Goal: Check status: Check status

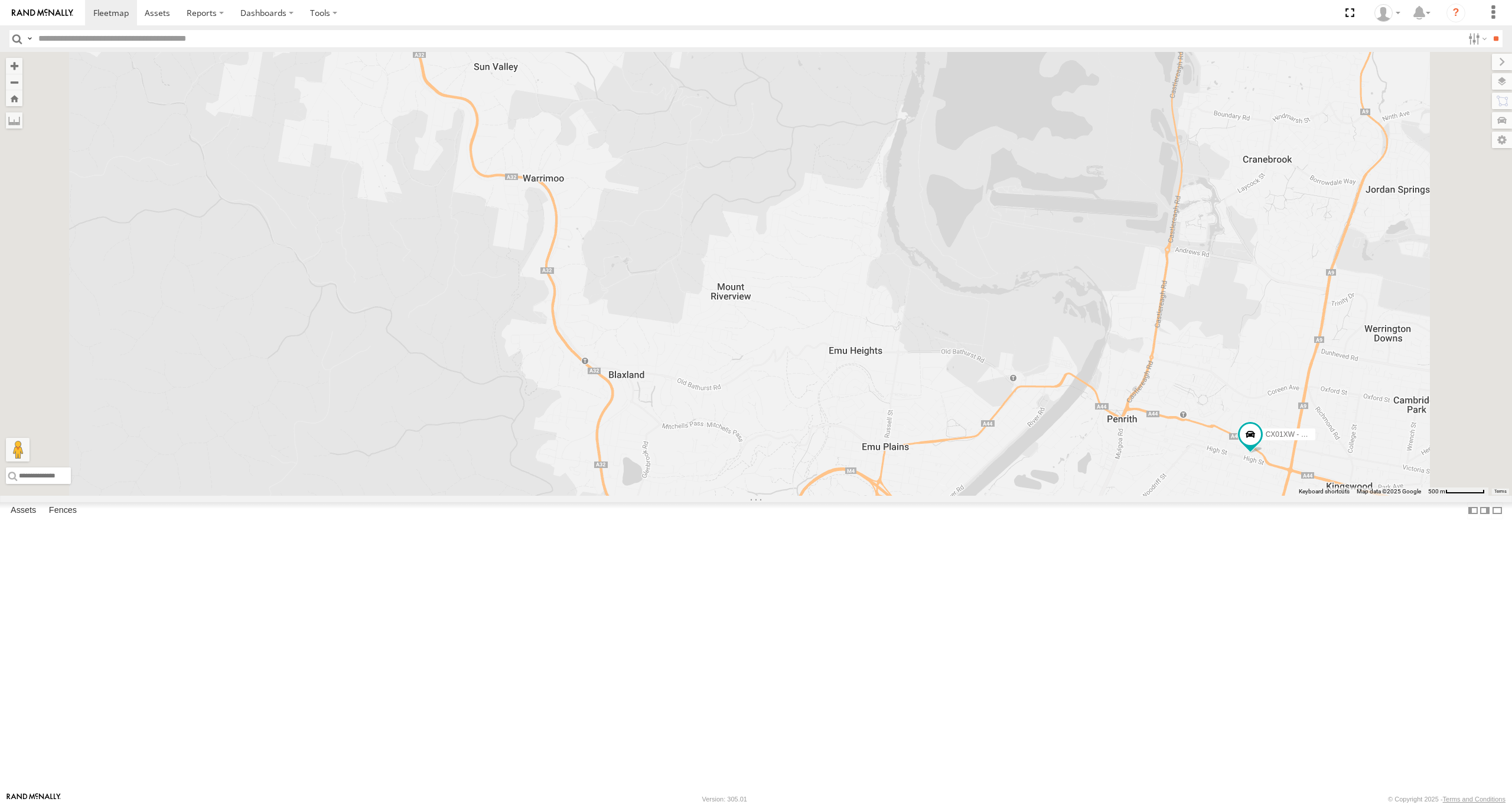
click at [0, 0] on div "CX01XW - Hiace" at bounding box center [0, 0] width 0 height 0
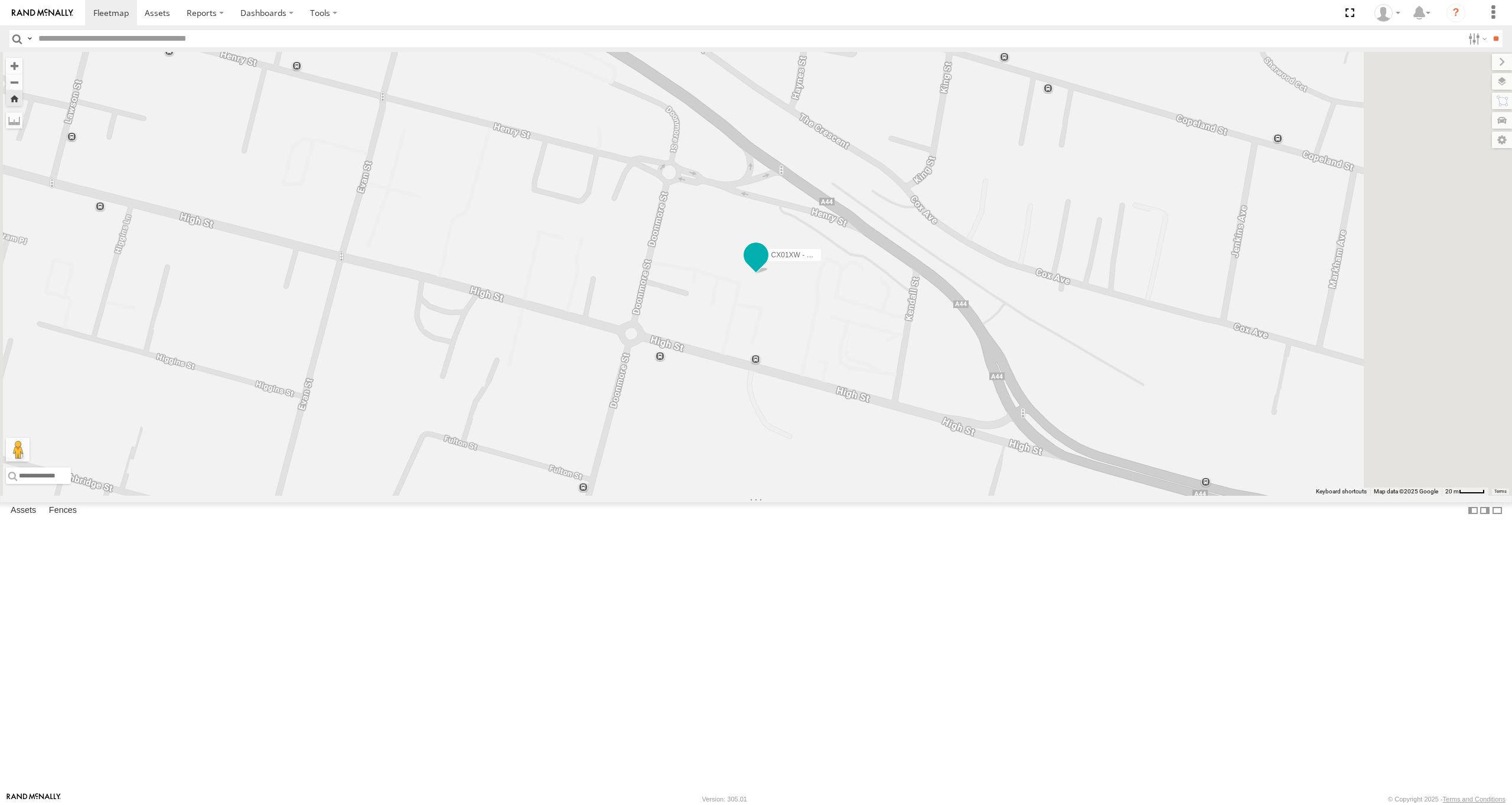
click at [769, 274] on span at bounding box center [755, 257] width 26 height 32
click at [938, 444] on div "CX01XW - Hiace CX01XW - Hiace All Assets -33.75482 , 150.7063 0 13:27:04 [DATE]" at bounding box center [756, 274] width 1512 height 444
click at [767, 266] on span at bounding box center [756, 255] width 21 height 21
click at [836, 265] on div at bounding box center [756, 256] width 161 height 17
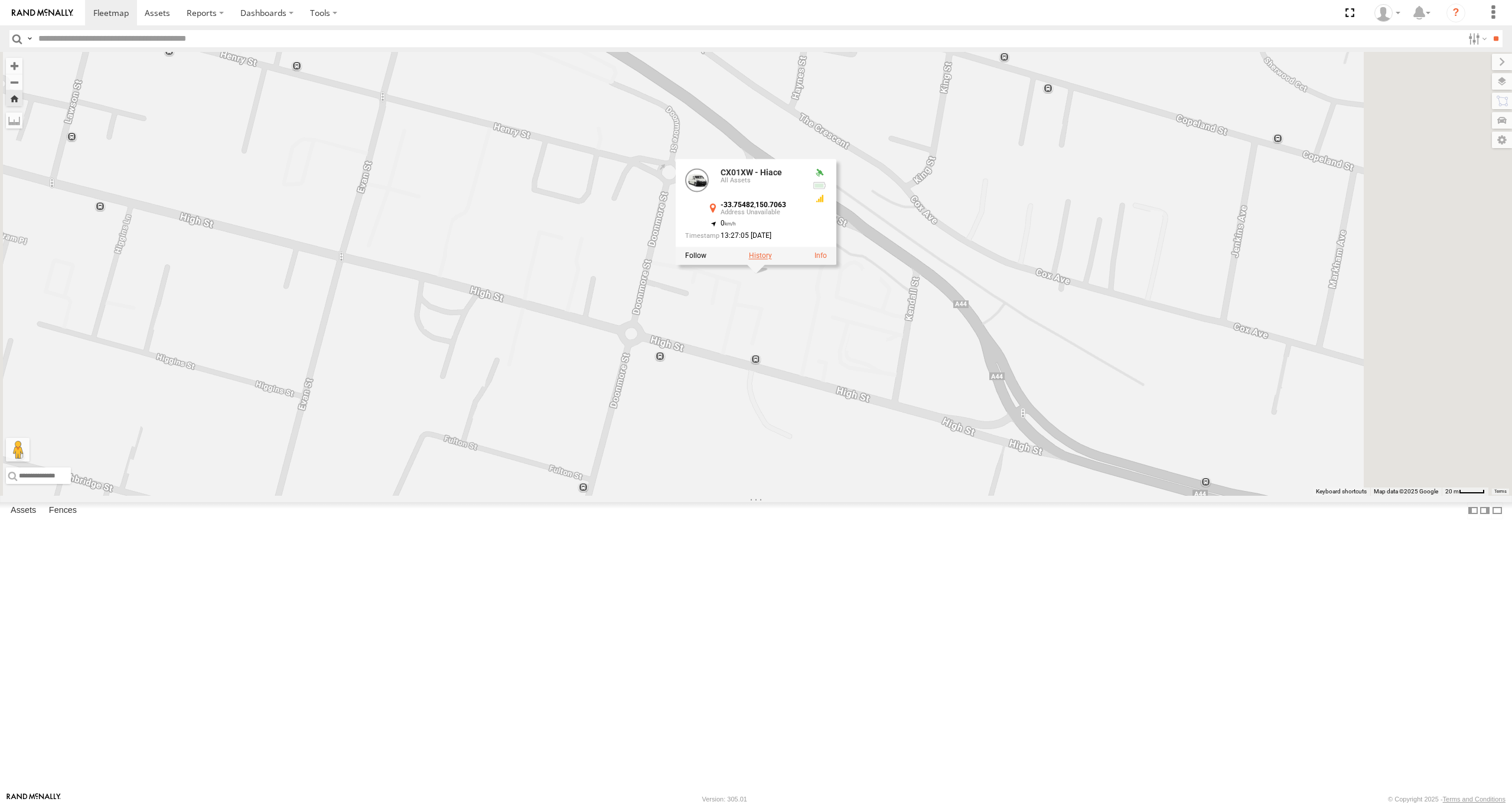
click at [771, 260] on label at bounding box center [761, 255] width 23 height 9
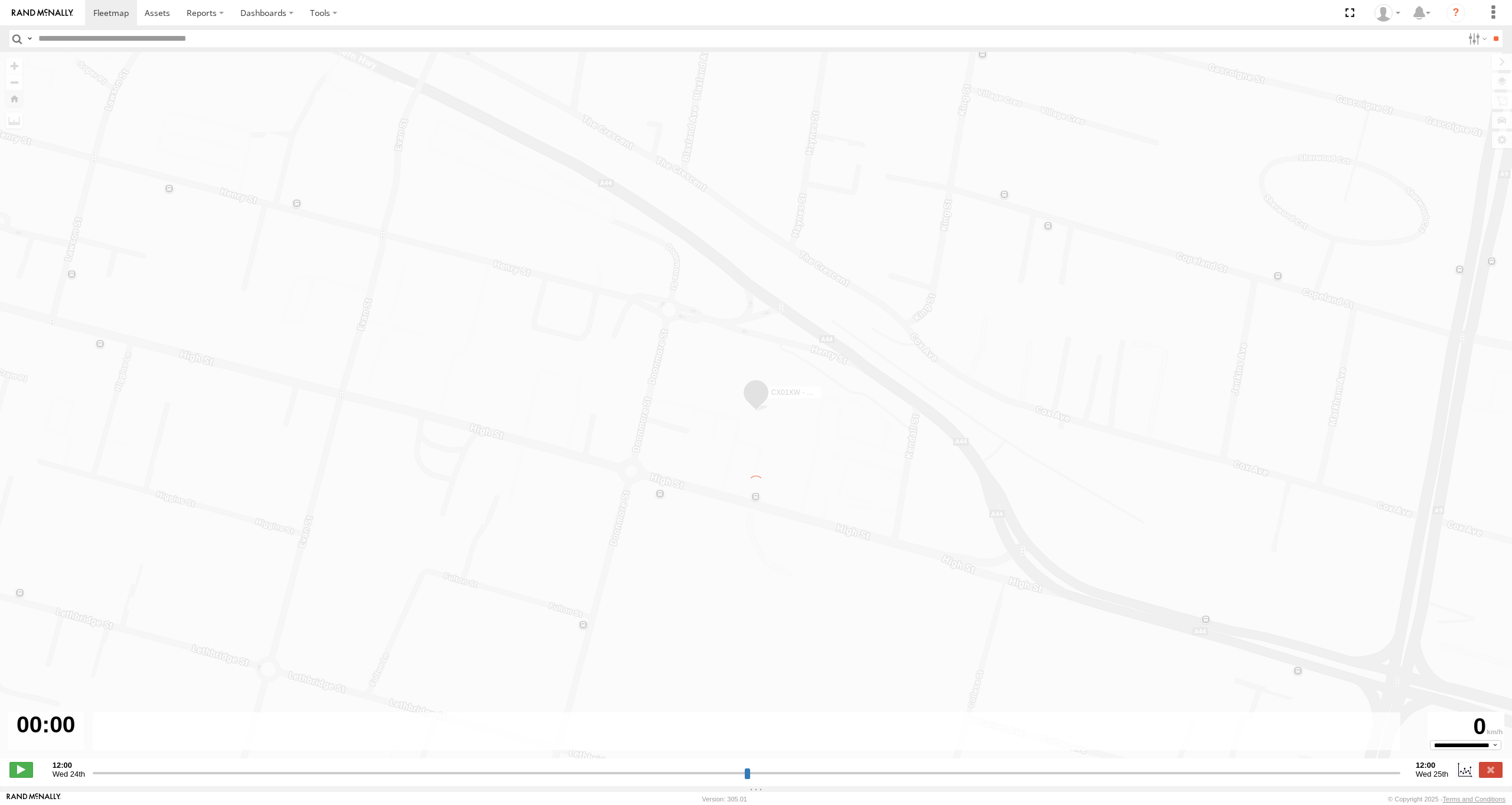
type input "**********"
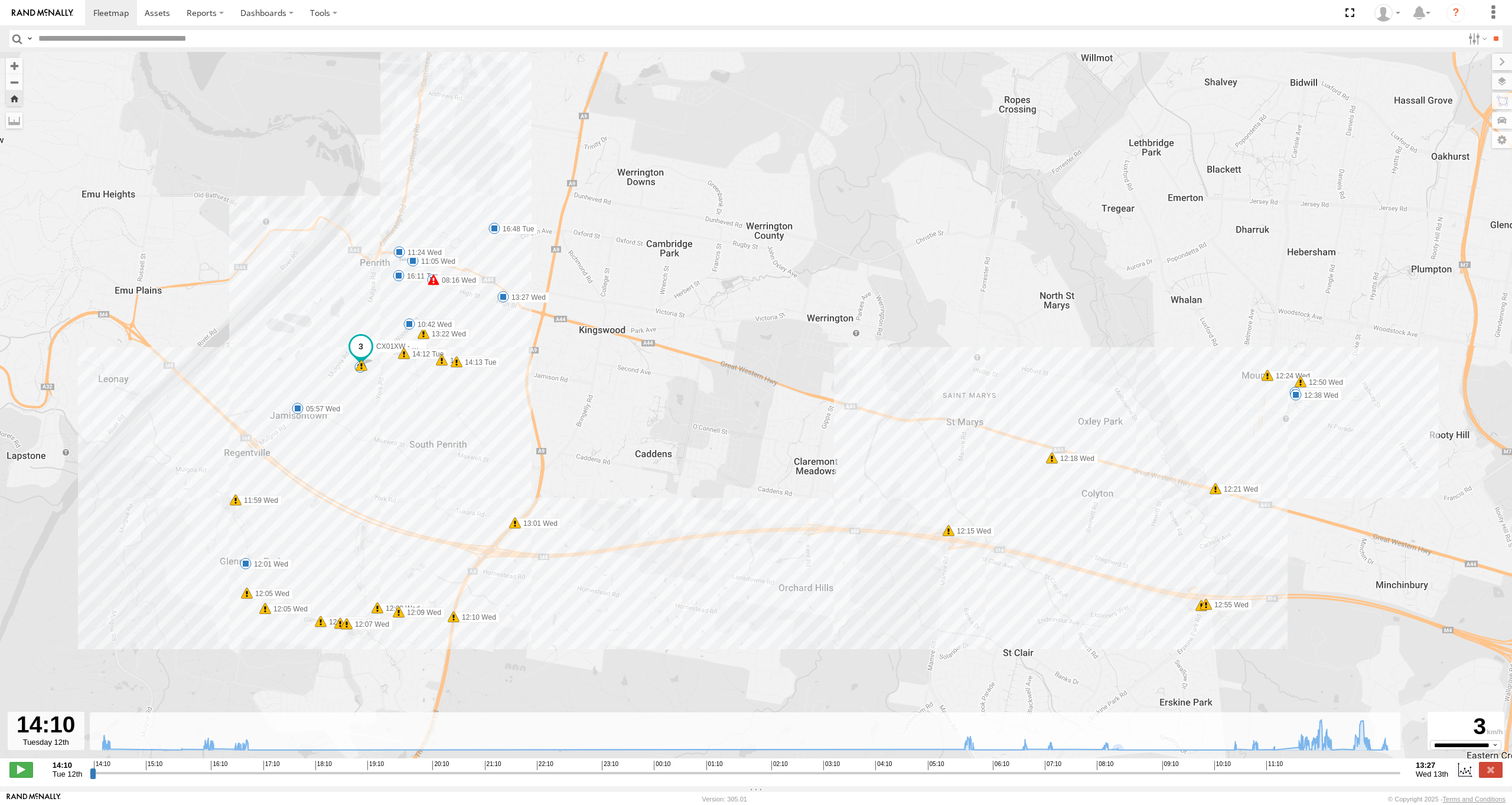
click at [1233, 757] on div "CX01XW - Hiace 14:12 Tue 14:12 Tue 14:13 Tue 16:11 Tue 16:48 Tue 05:57 Wed 07:2…" at bounding box center [756, 411] width 1512 height 719
click at [1236, 752] on icon at bounding box center [1236, 749] width 10 height 10
click at [247, 744] on icon at bounding box center [247, 741] width 10 height 10
click at [1234, 750] on icon at bounding box center [1235, 745] width 10 height 10
click at [1228, 756] on icon at bounding box center [1234, 750] width 12 height 12
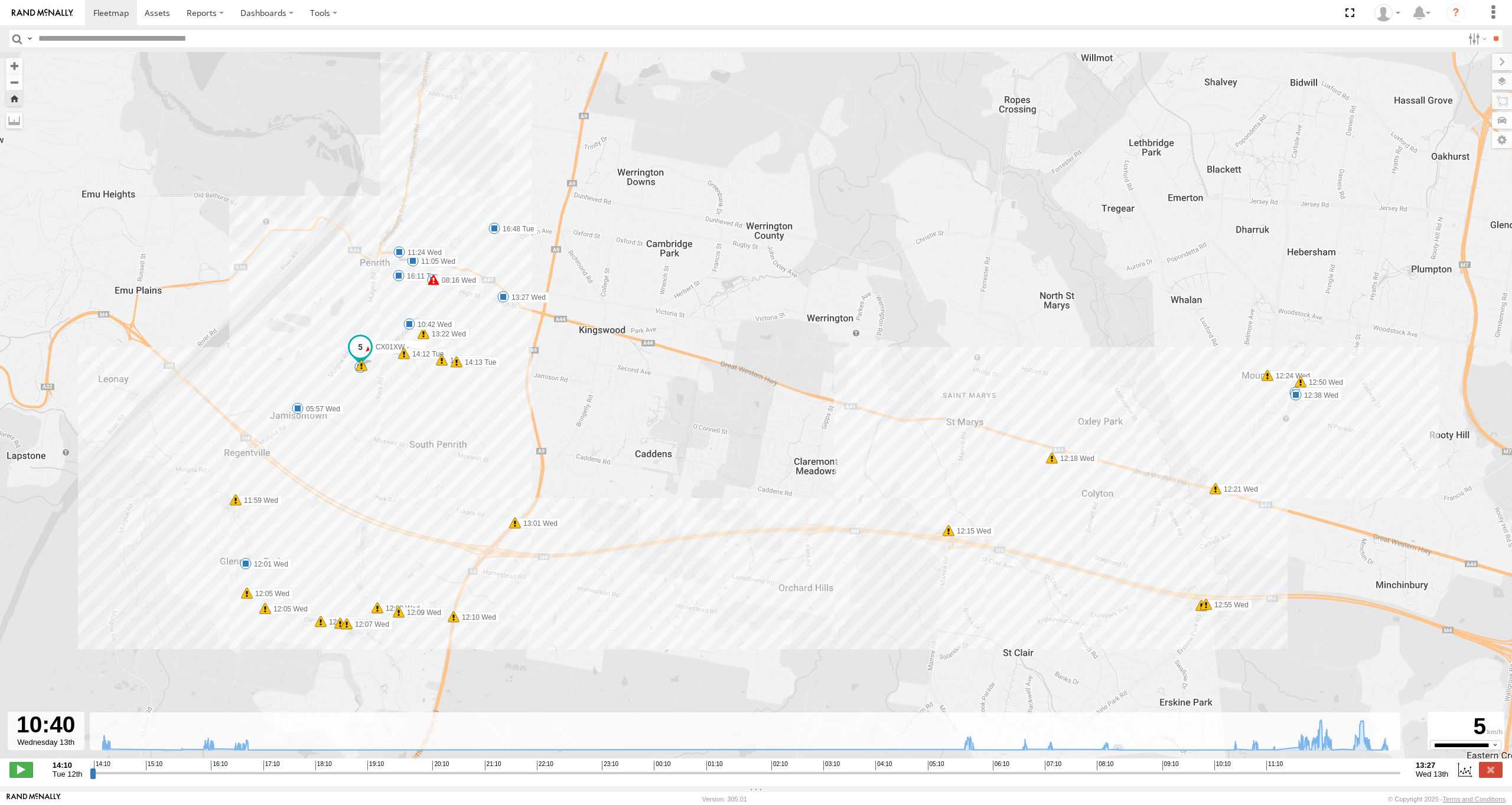
click at [357, 345] on span at bounding box center [360, 347] width 21 height 21
click at [298, 352] on link at bounding box center [295, 348] width 13 height 9
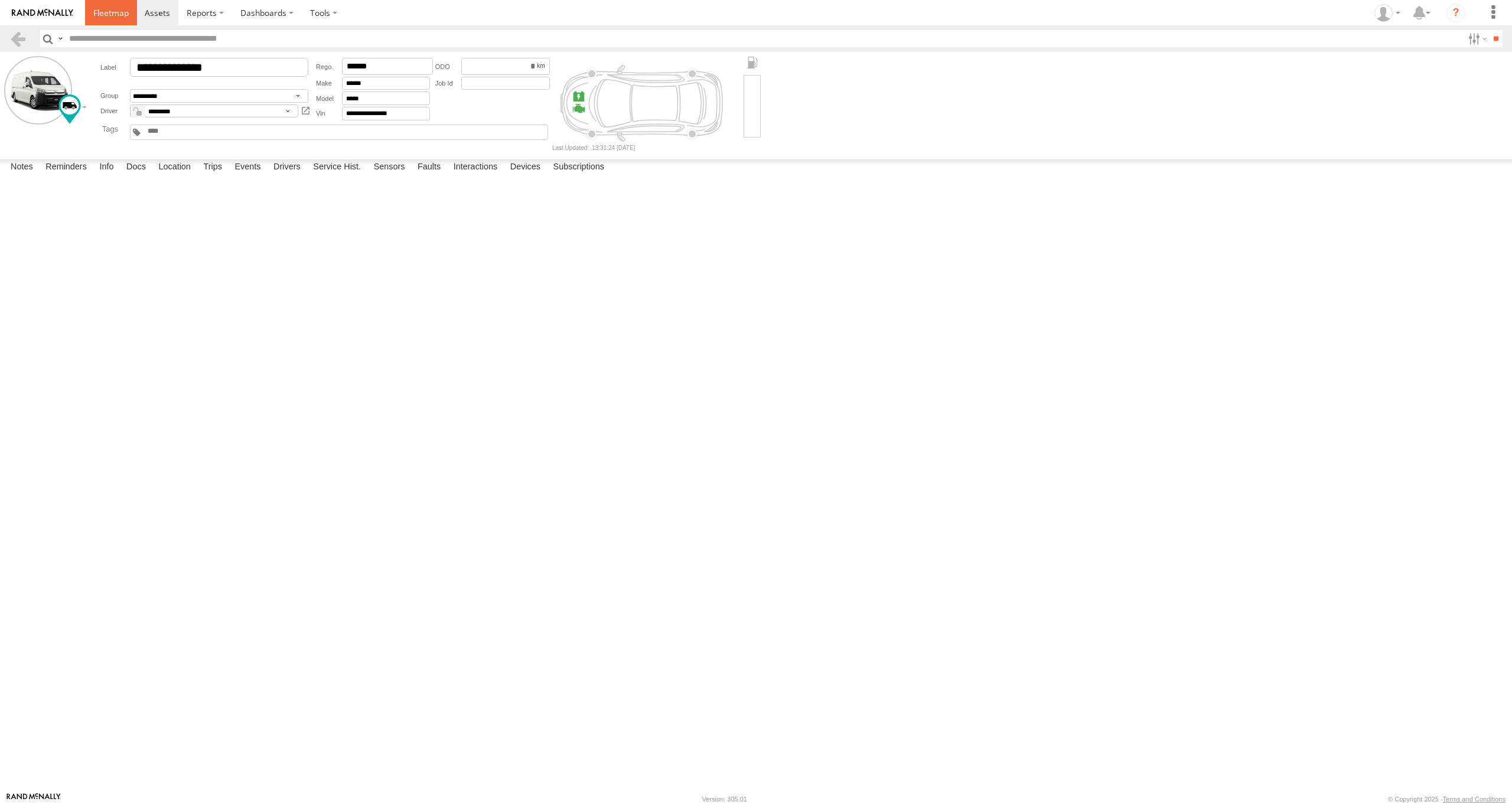
click at [111, 13] on span at bounding box center [110, 13] width 36 height 12
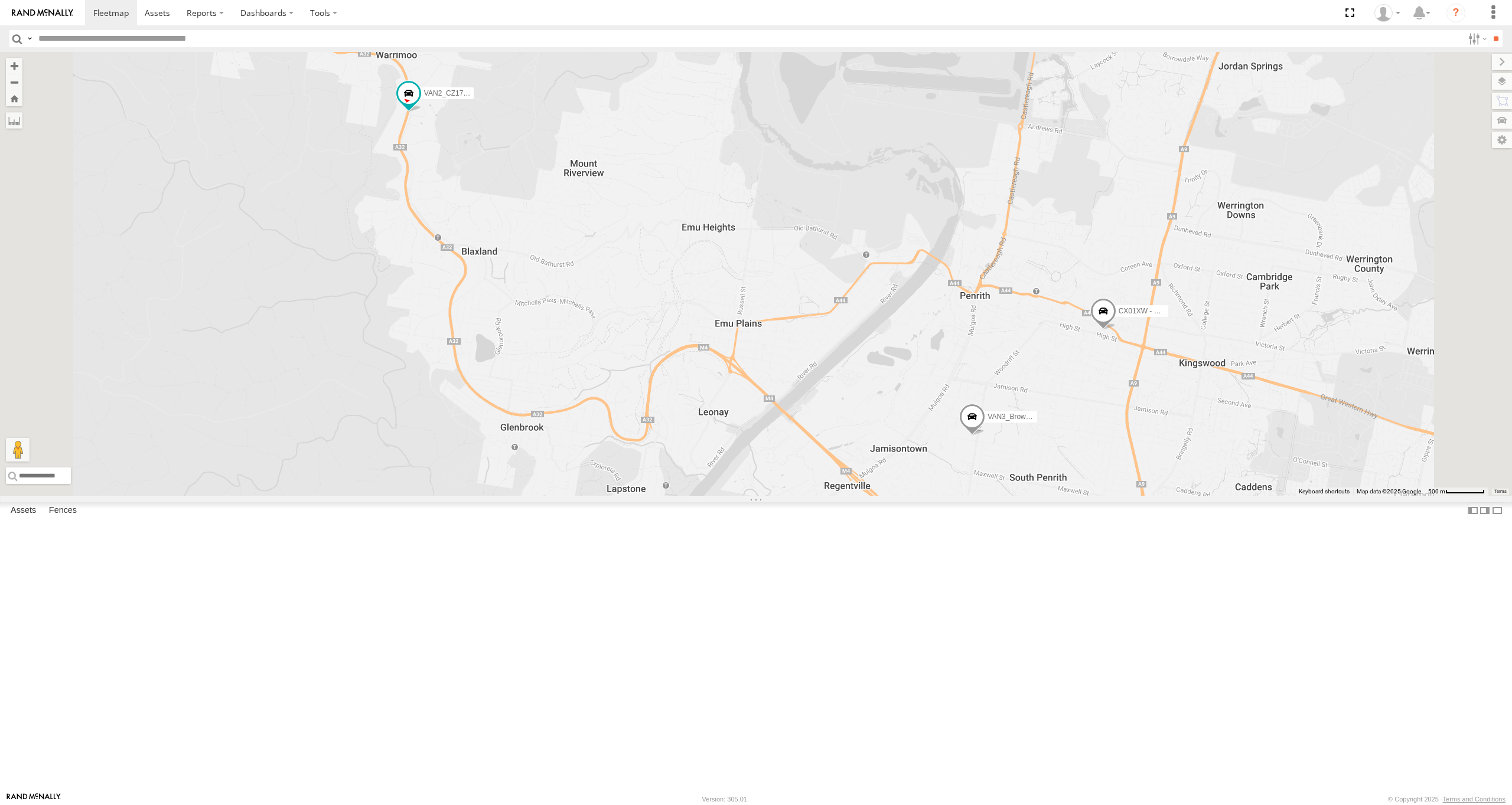
click at [0, 0] on div "CX01XW - Hiace" at bounding box center [0, 0] width 0 height 0
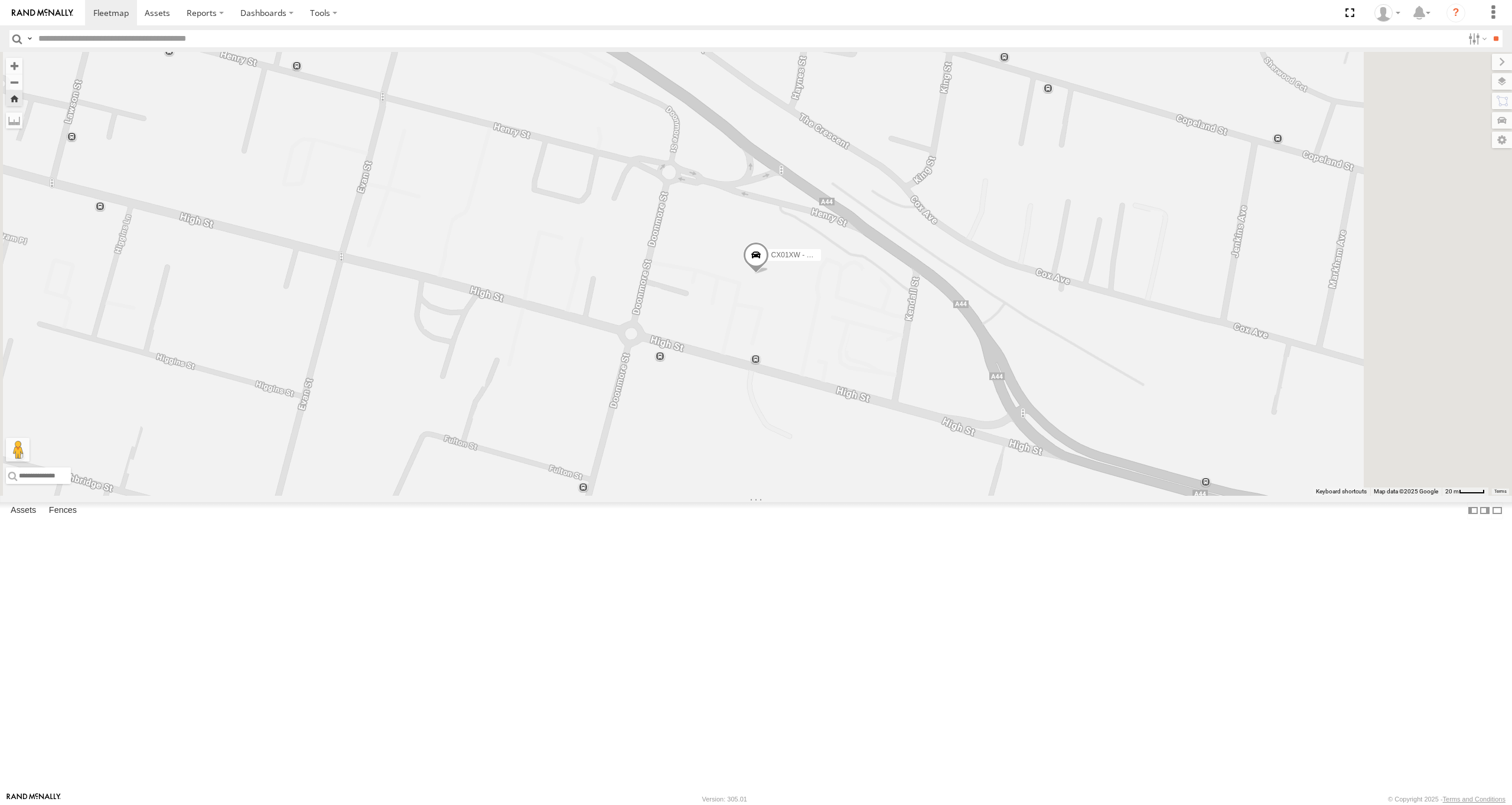
click at [769, 274] on span at bounding box center [755, 257] width 26 height 32
click at [771, 260] on label at bounding box center [761, 255] width 23 height 9
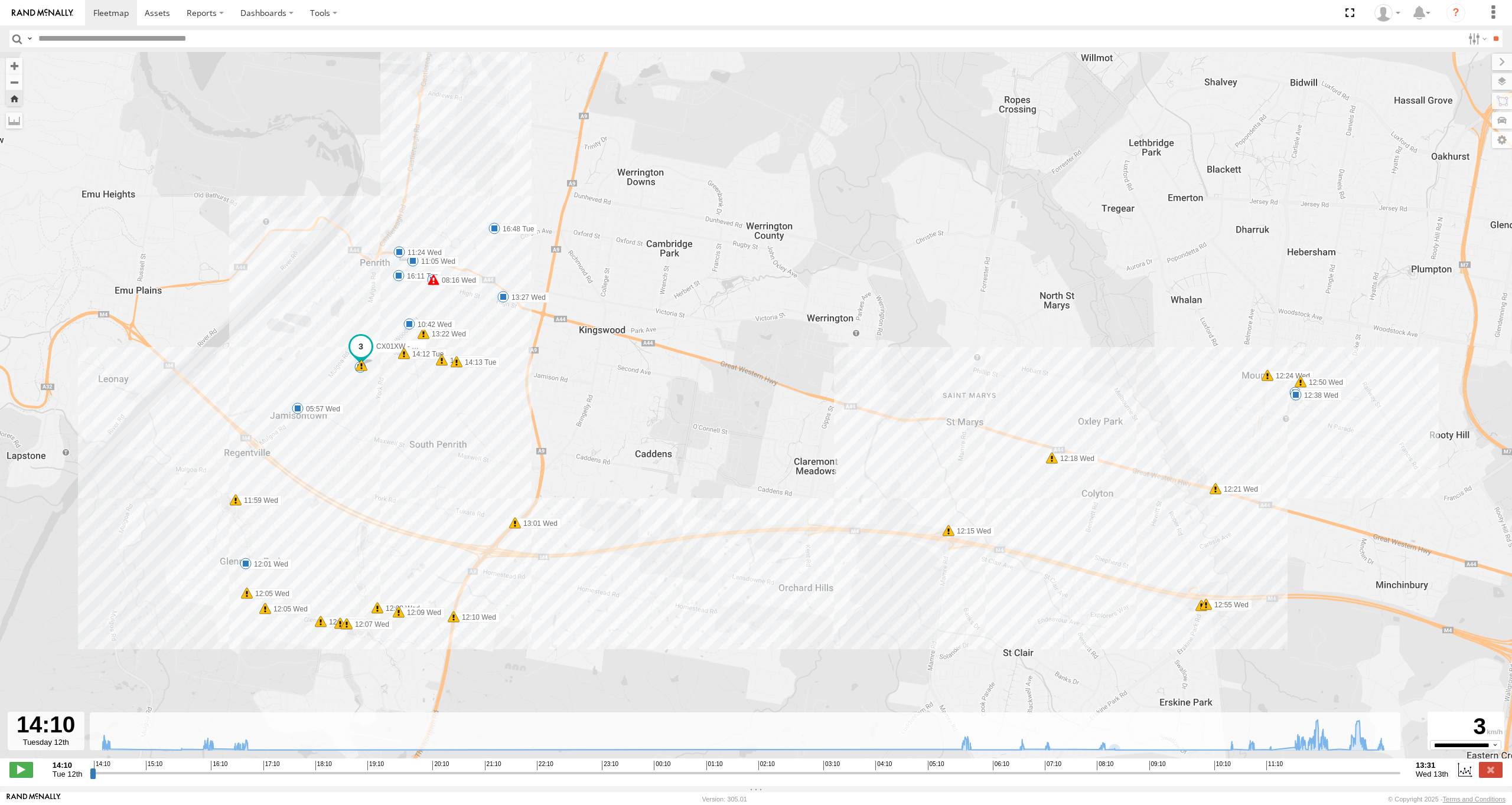
click at [1228, 758] on div "CX01XW - Hiace 14:12 Tue 14:12 Tue 14:13 Tue 16:11 Tue 16:48 Tue 05:57 Wed 07:2…" at bounding box center [756, 411] width 1512 height 719
click at [1227, 755] on icon at bounding box center [1230, 750] width 10 height 10
click at [27, 770] on span at bounding box center [21, 770] width 23 height 15
click at [1228, 753] on icon at bounding box center [1230, 750] width 10 height 10
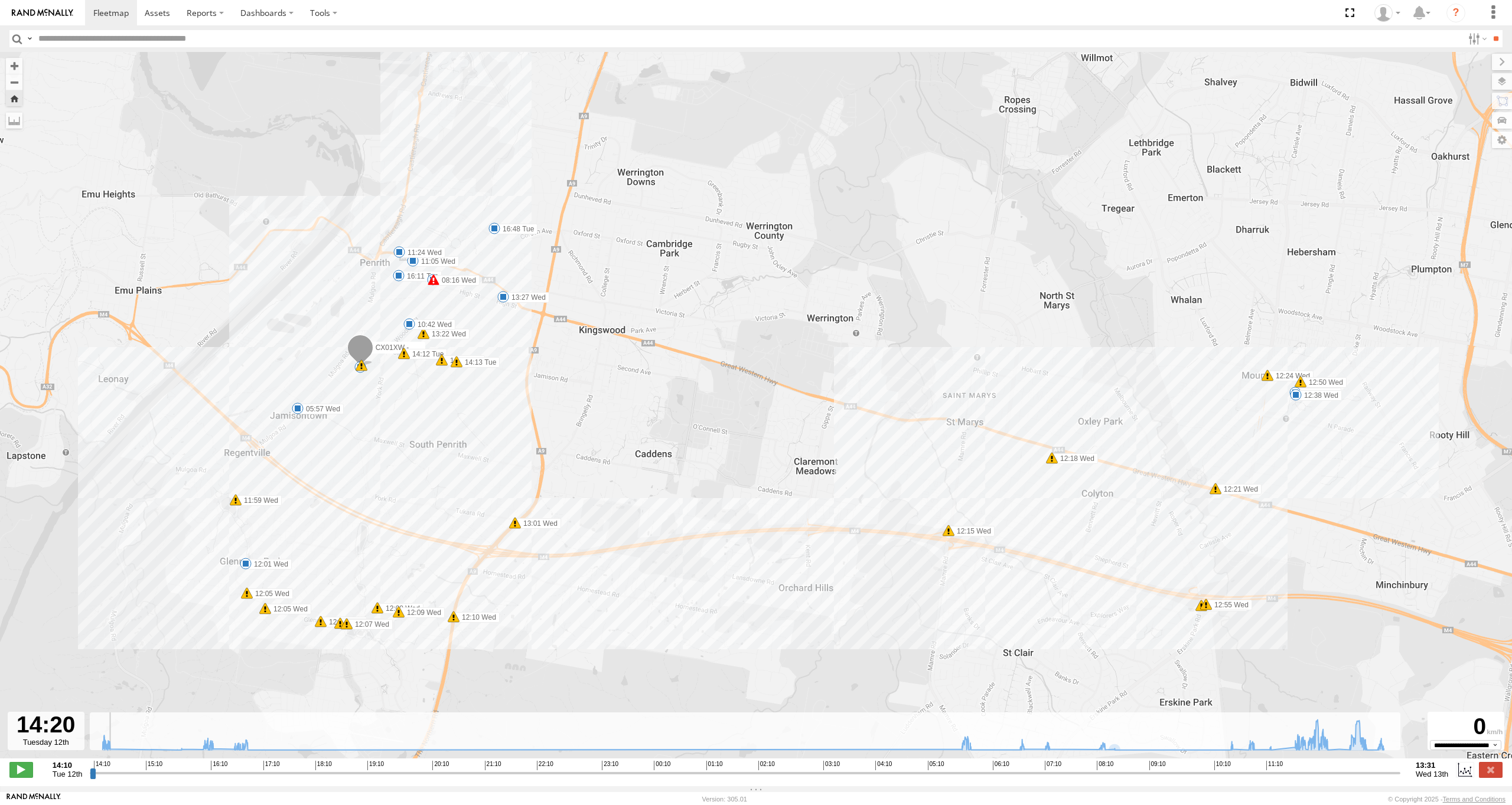
click at [1260, 779] on input "range" at bounding box center [745, 773] width 1311 height 12
click at [1228, 779] on input "range" at bounding box center [745, 773] width 1311 height 12
click at [26, 773] on span at bounding box center [21, 770] width 23 height 15
click at [358, 353] on span at bounding box center [359, 349] width 26 height 32
click at [388, 439] on div "CX01XW - Hiace 14:12 Tue 14:12 Tue 14:13 Tue 16:11 Tue 16:48 Tue 05:57 Wed 07:2…" at bounding box center [756, 411] width 1512 height 719
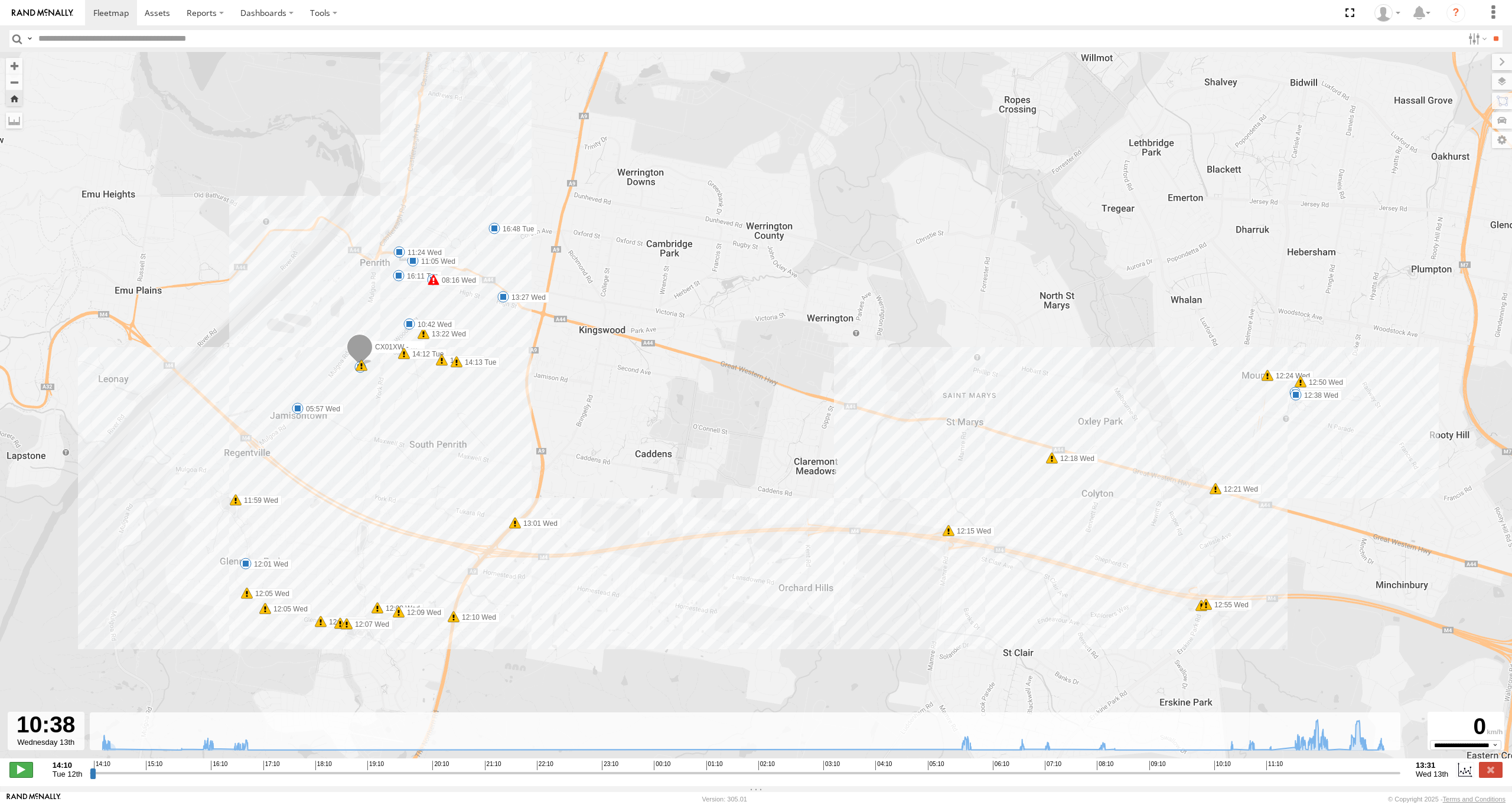
click at [11, 776] on span at bounding box center [21, 770] width 23 height 15
type input "**********"
click at [24, 772] on span at bounding box center [21, 770] width 23 height 15
click at [17, 7] on link at bounding box center [43, 13] width 85 height 25
